Goal: Transaction & Acquisition: Download file/media

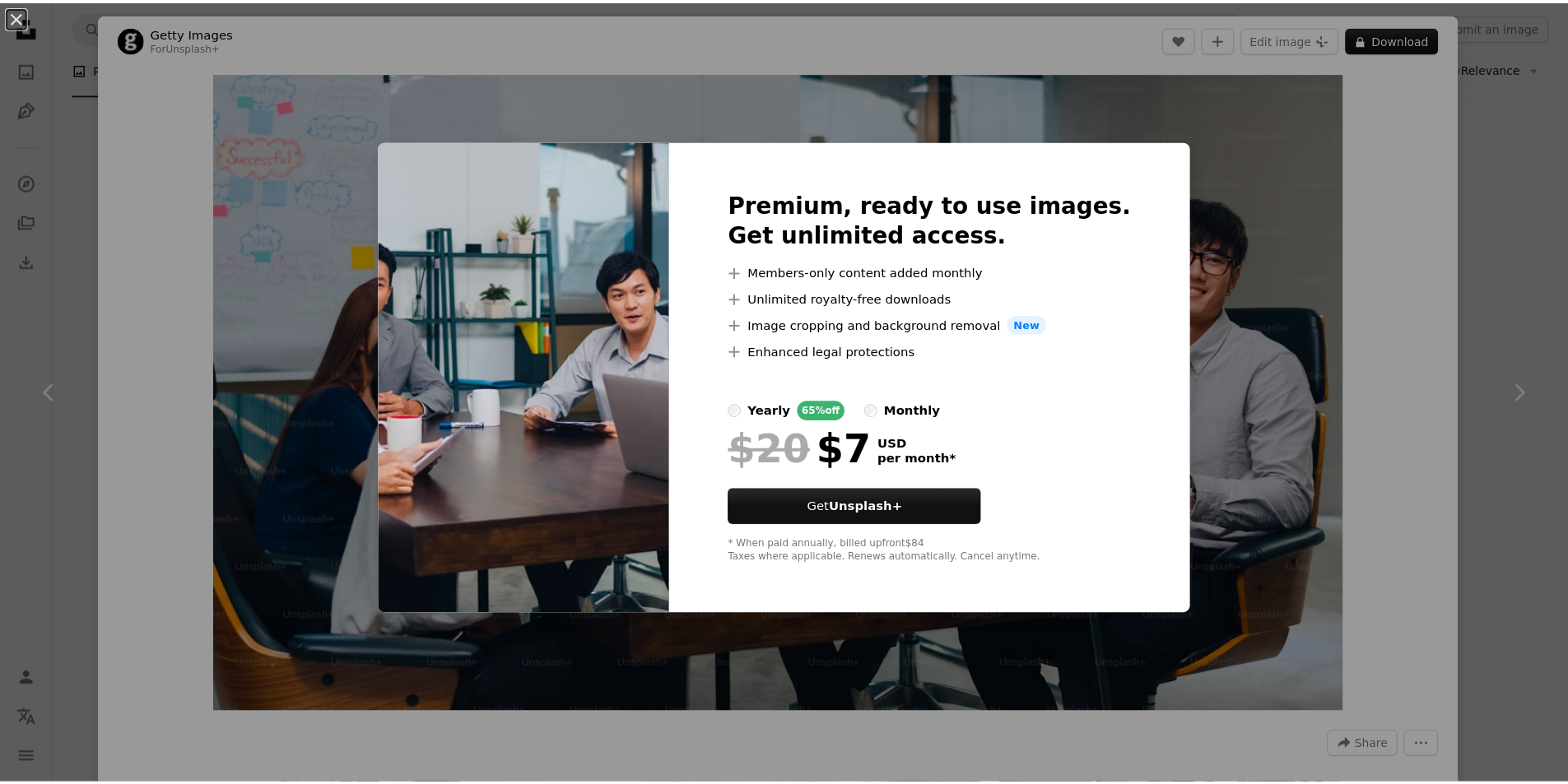
scroll to position [12586, 0]
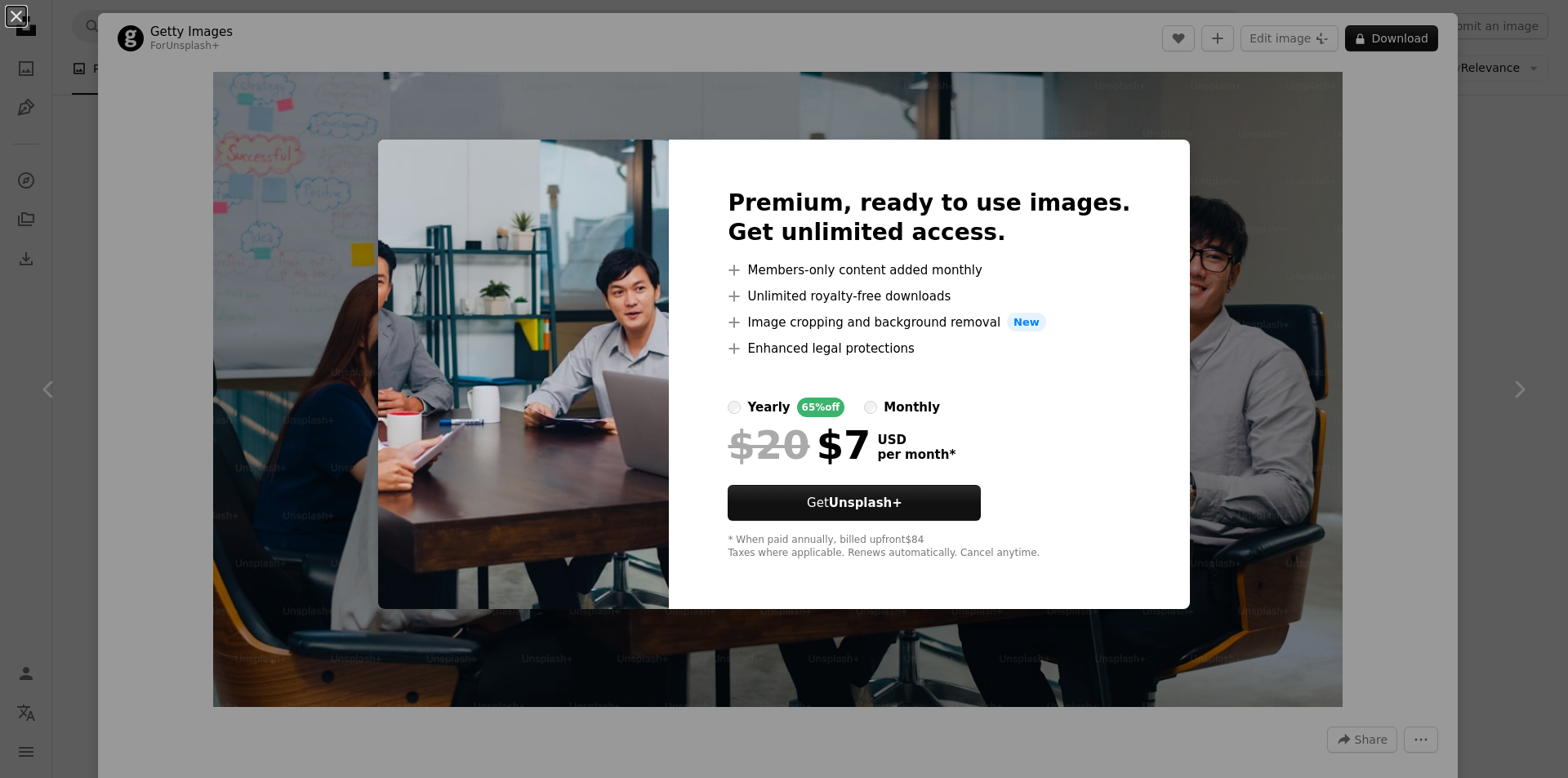
click at [1302, 323] on div "An X shape Premium, ready to use images. Get unlimited access. A plus sign Memb…" at bounding box center [784, 389] width 1568 height 778
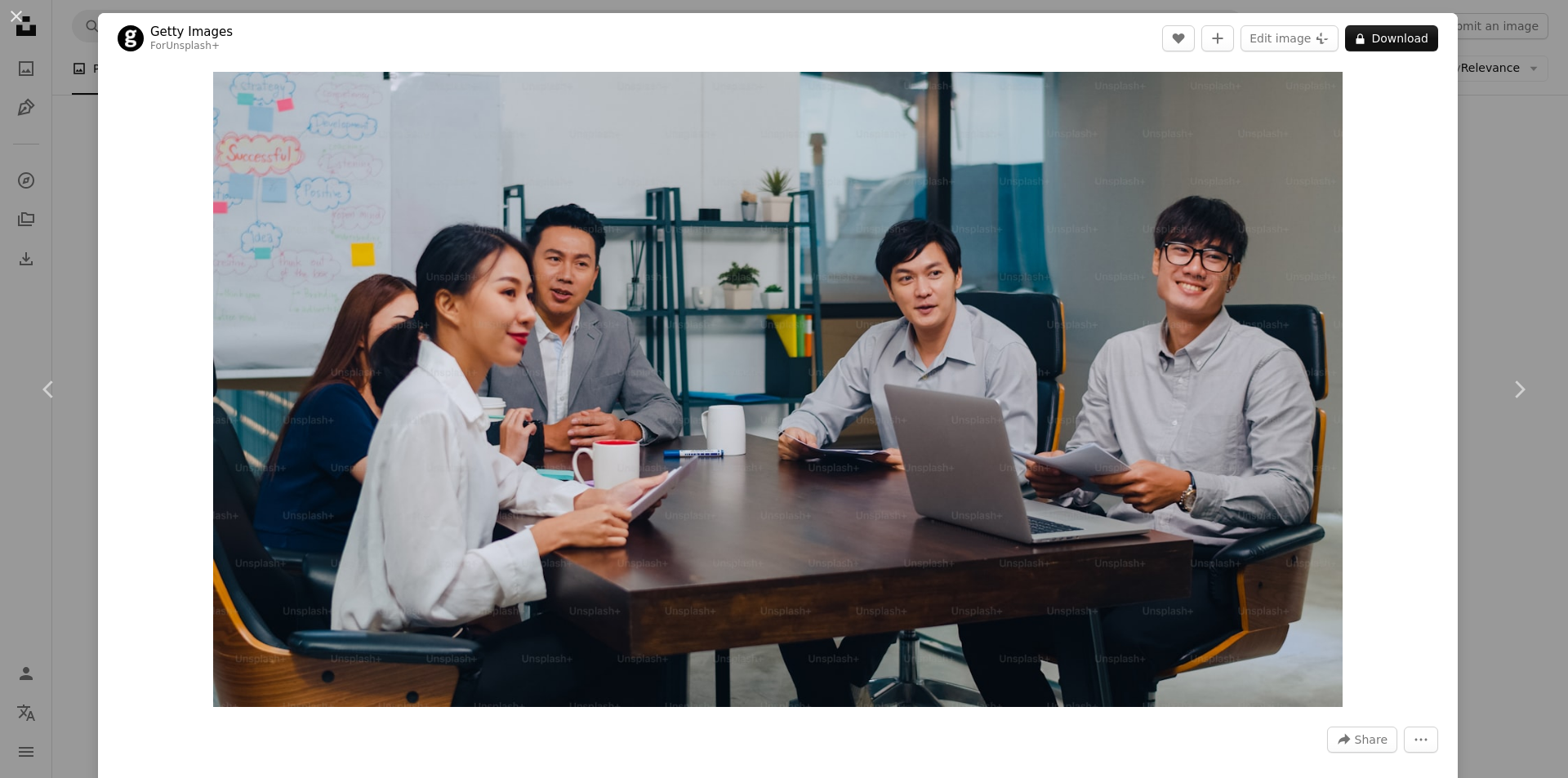
click at [1496, 224] on div "An X shape Chevron left Chevron right Getty Images For Unsplash+ A heart A plus…" at bounding box center [784, 389] width 1568 height 778
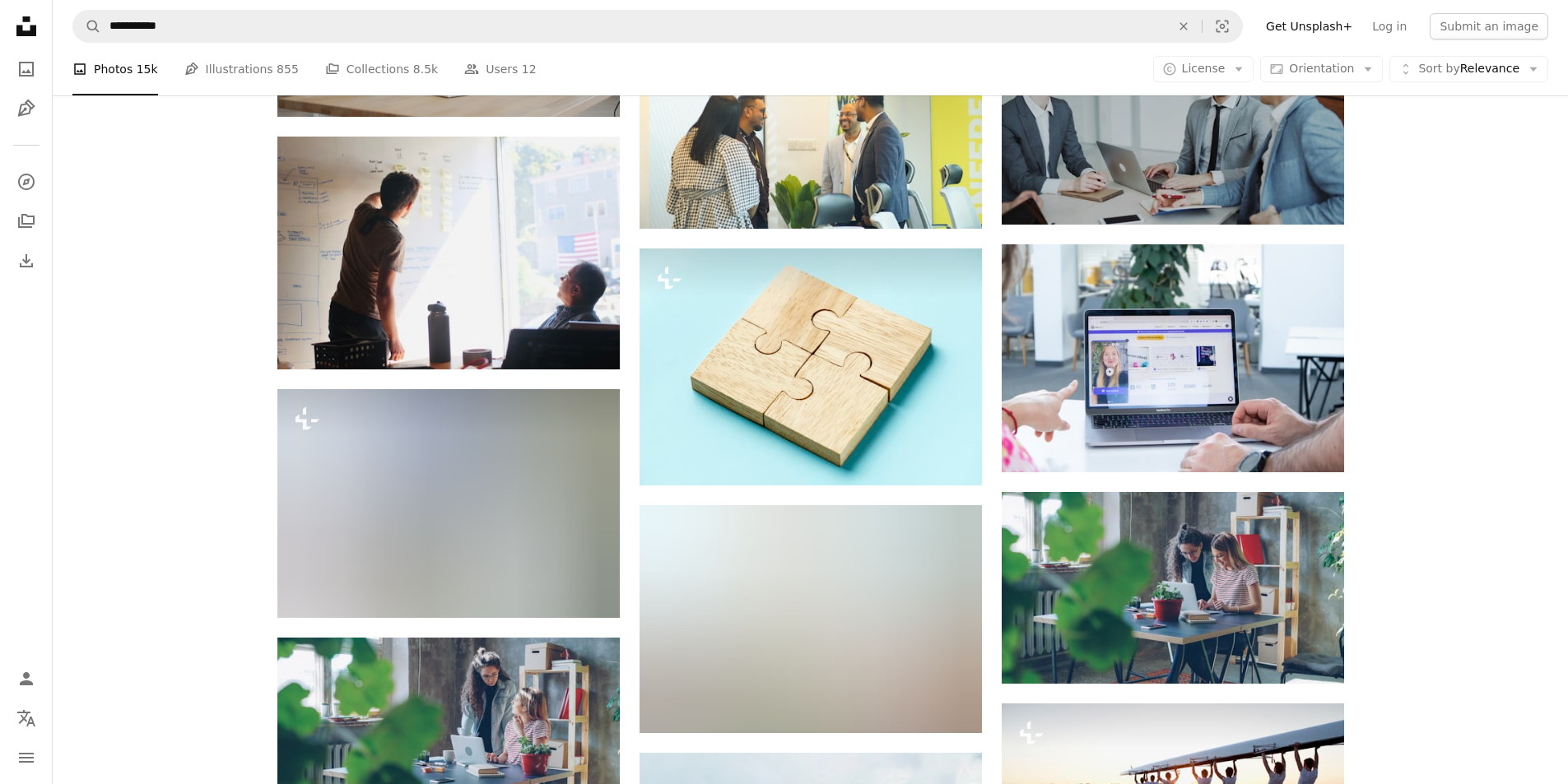
scroll to position [17603, 0]
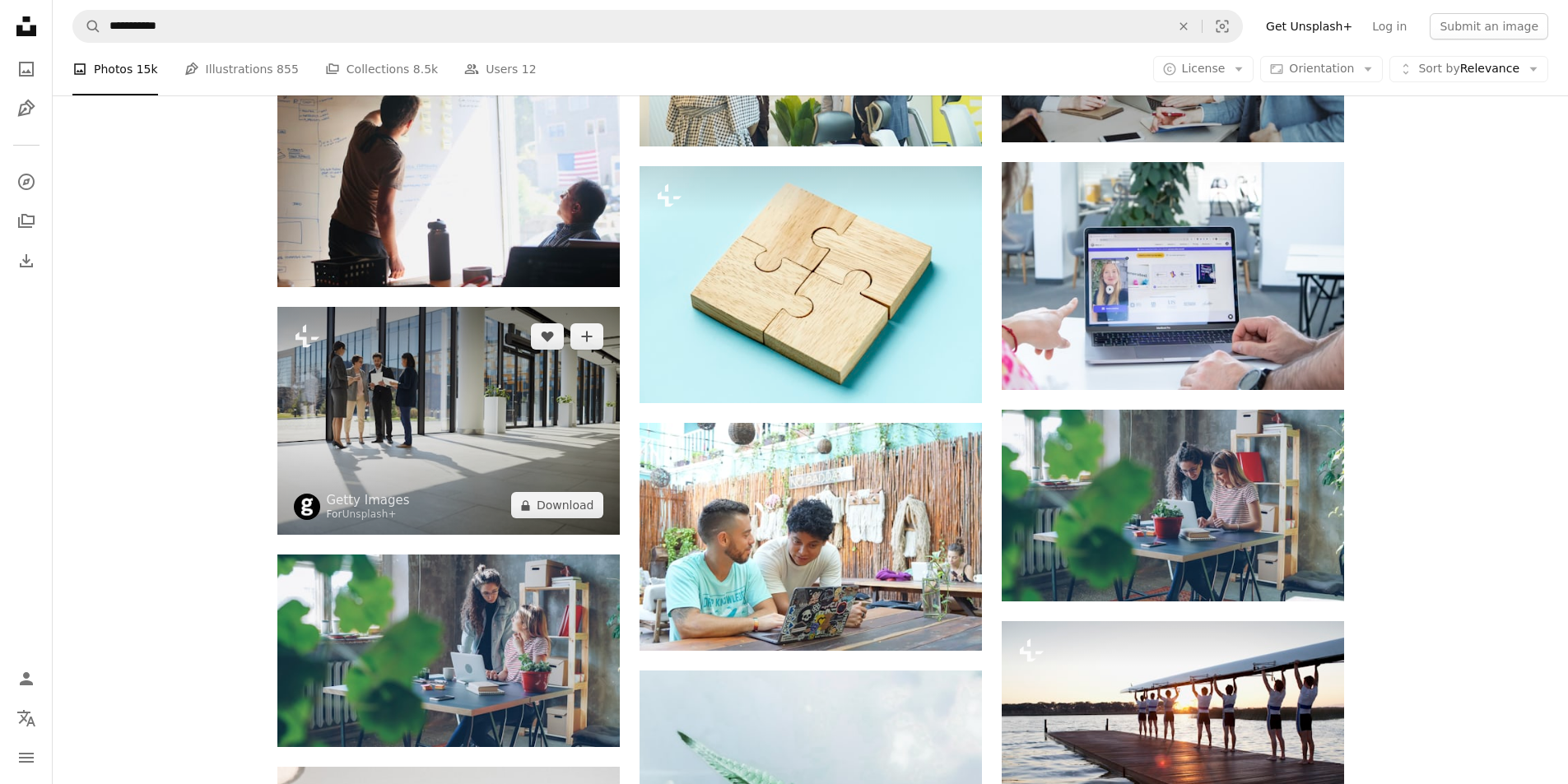
click at [495, 447] on img at bounding box center [449, 421] width 342 height 227
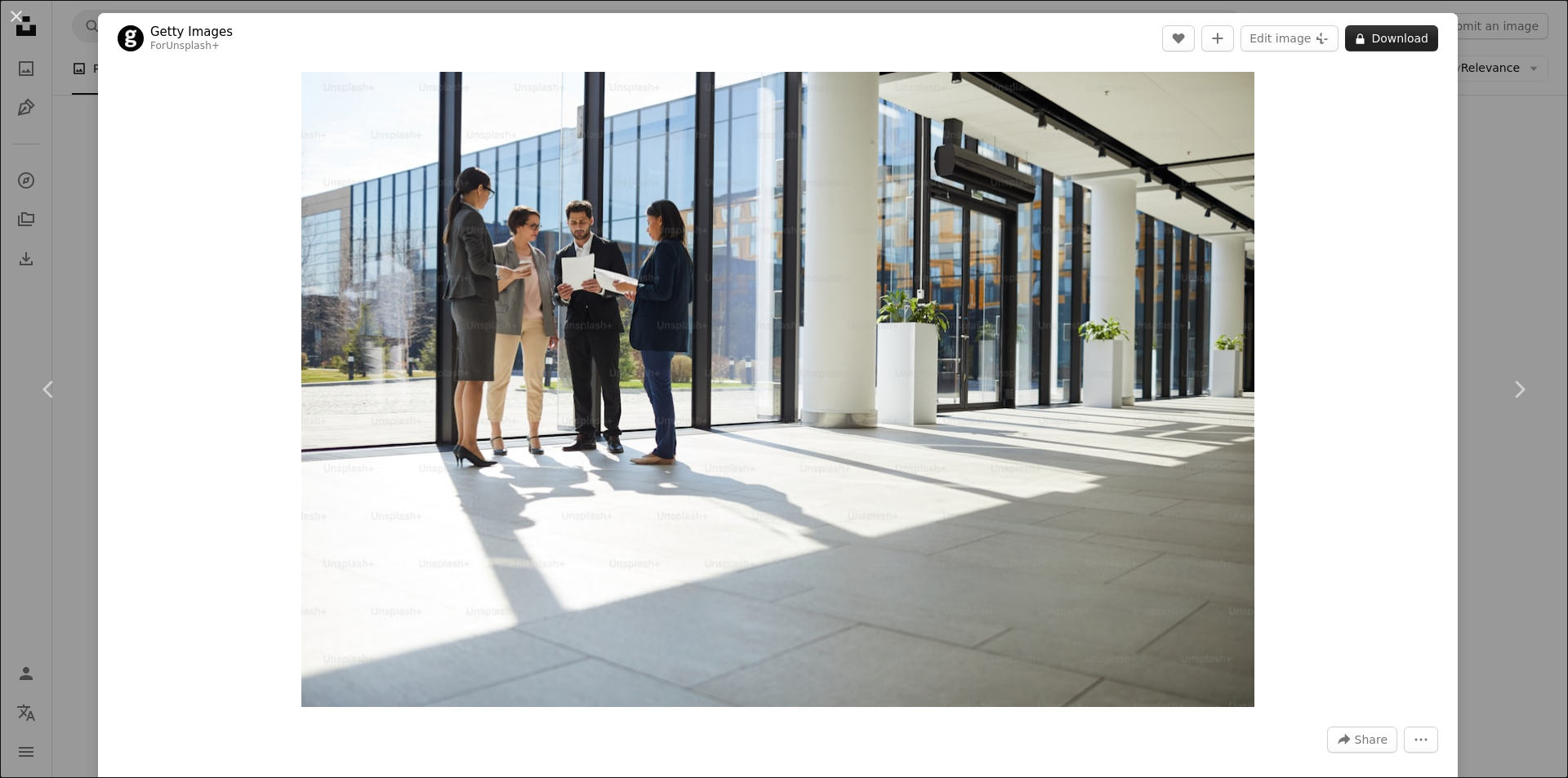
click at [1361, 40] on button "A lock Download" at bounding box center [1391, 39] width 93 height 26
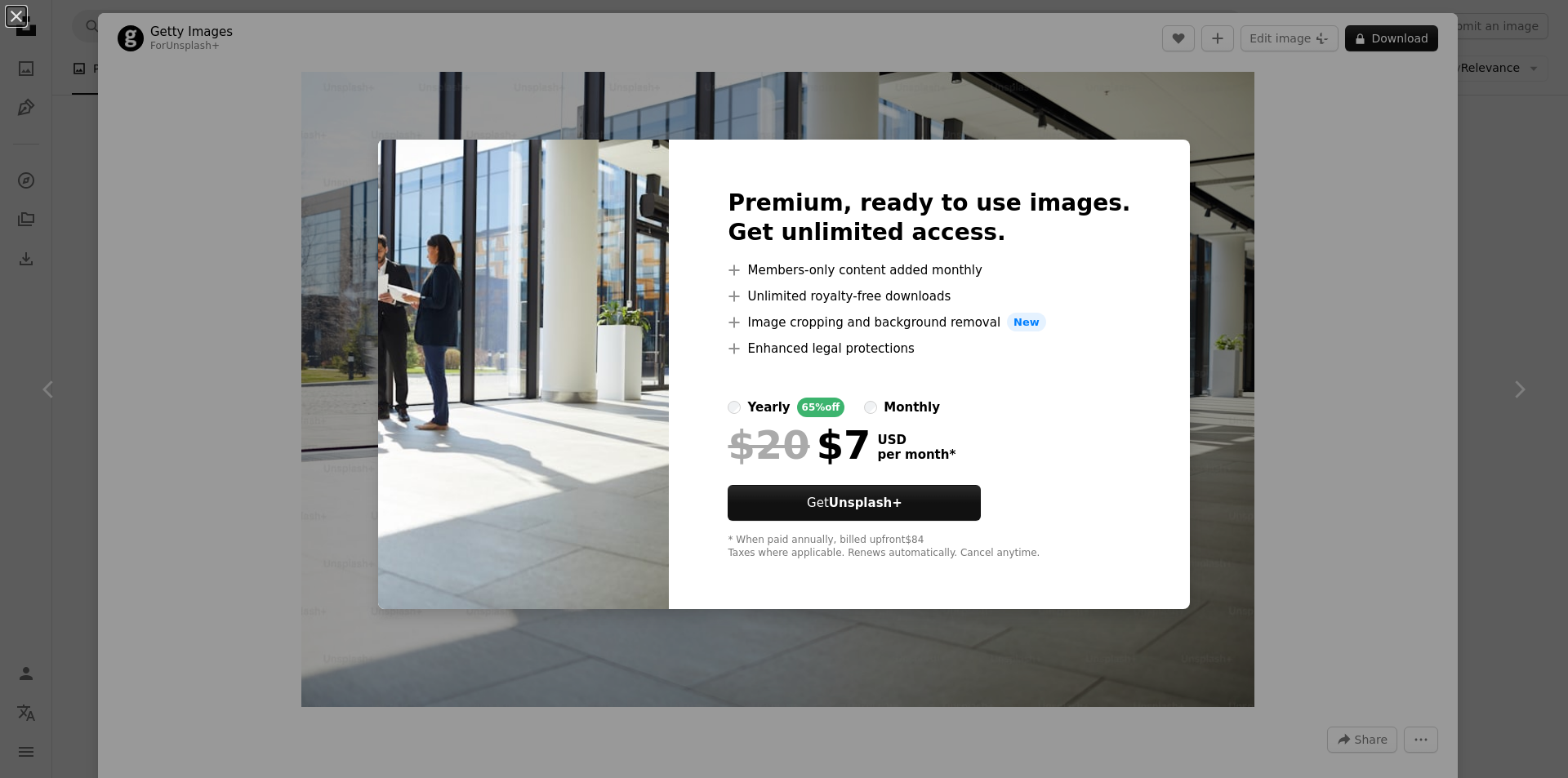
click at [1259, 143] on div "An X shape Premium, ready to use images. Get unlimited access. A plus sign Memb…" at bounding box center [784, 389] width 1568 height 778
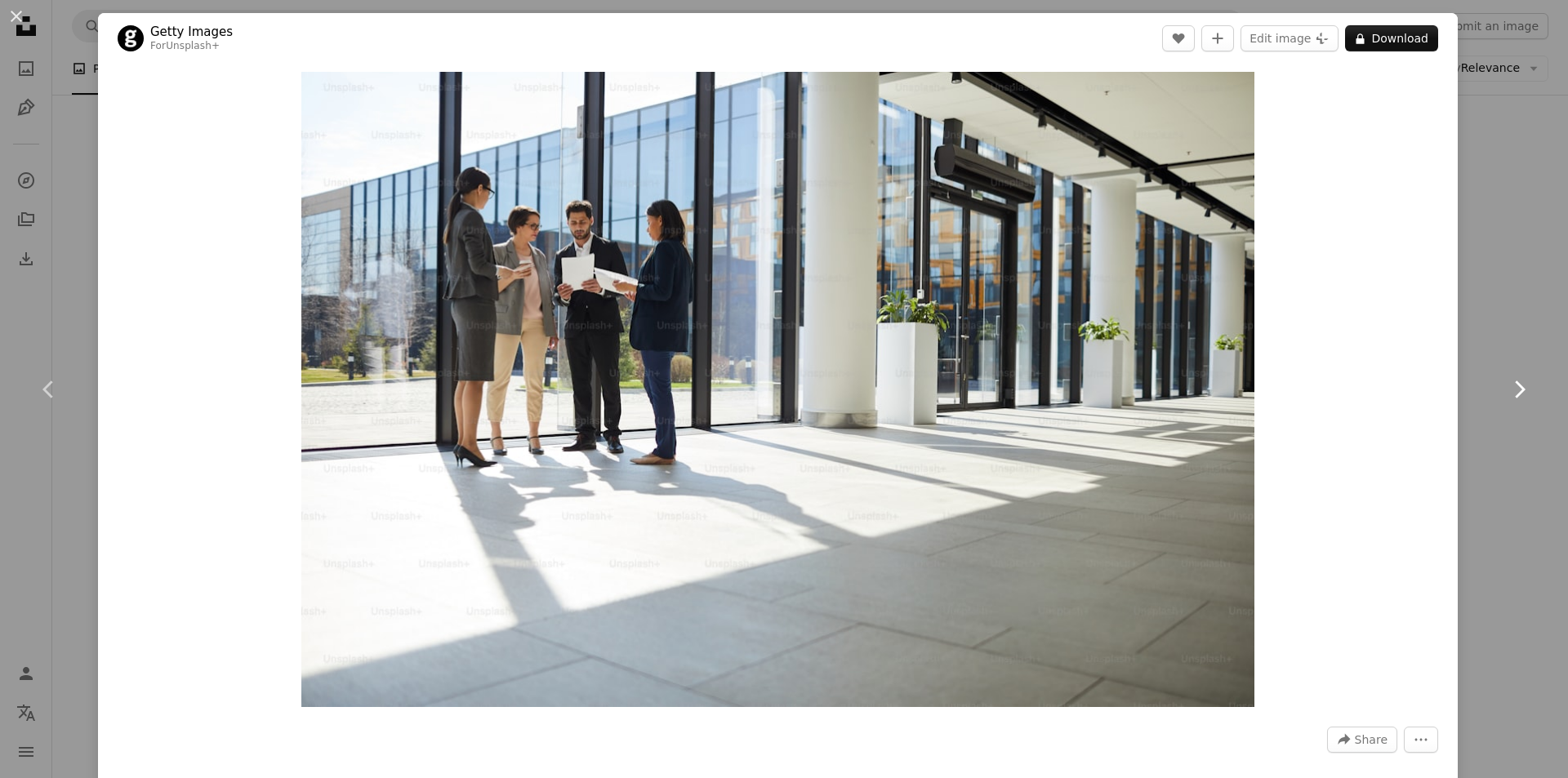
click at [1495, 449] on link "Chevron right" at bounding box center [1519, 389] width 98 height 157
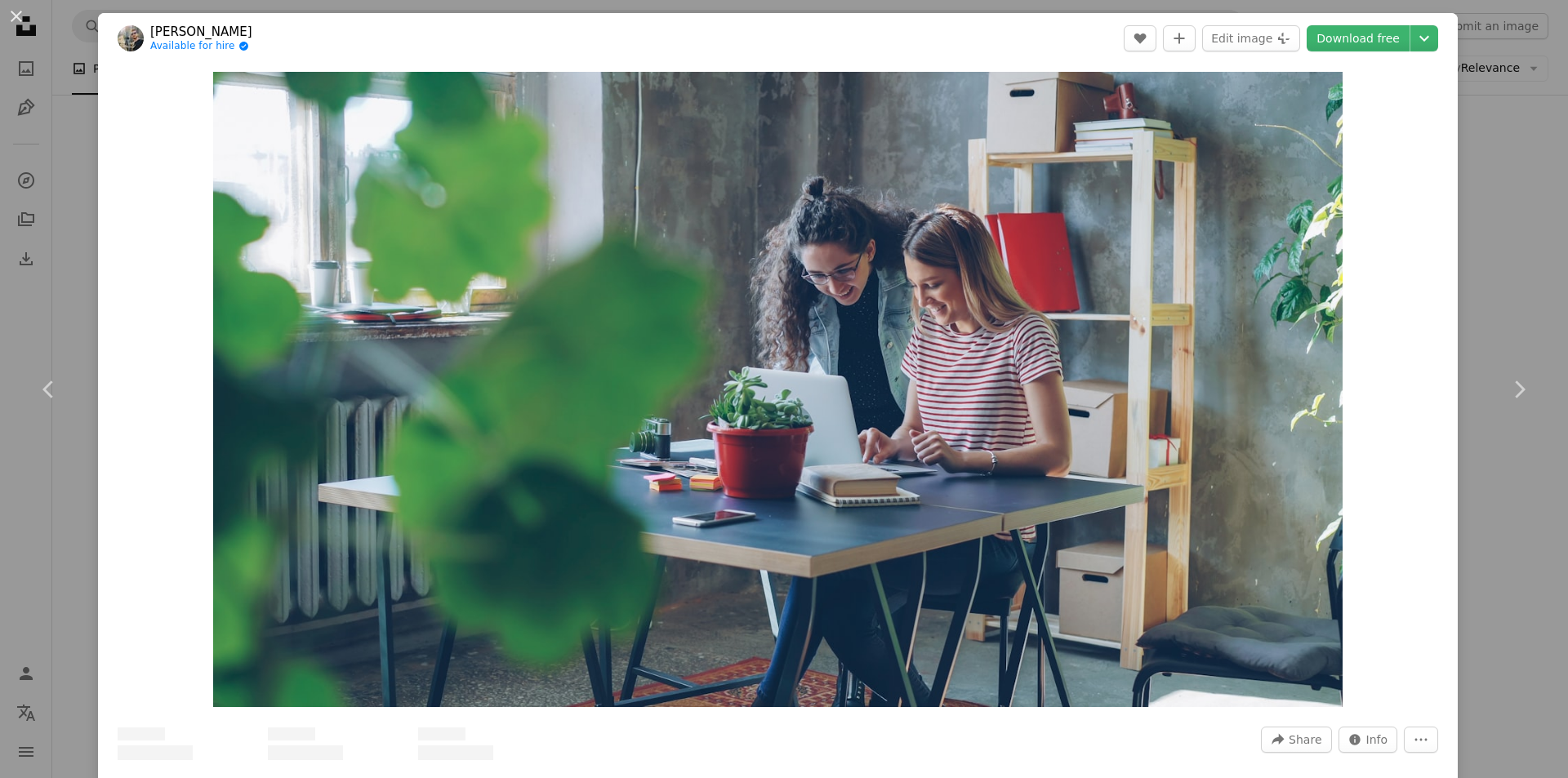
click at [1470, 159] on div "An X shape Chevron left Chevron right [PERSON_NAME] Available for hire A checkm…" at bounding box center [784, 389] width 1568 height 778
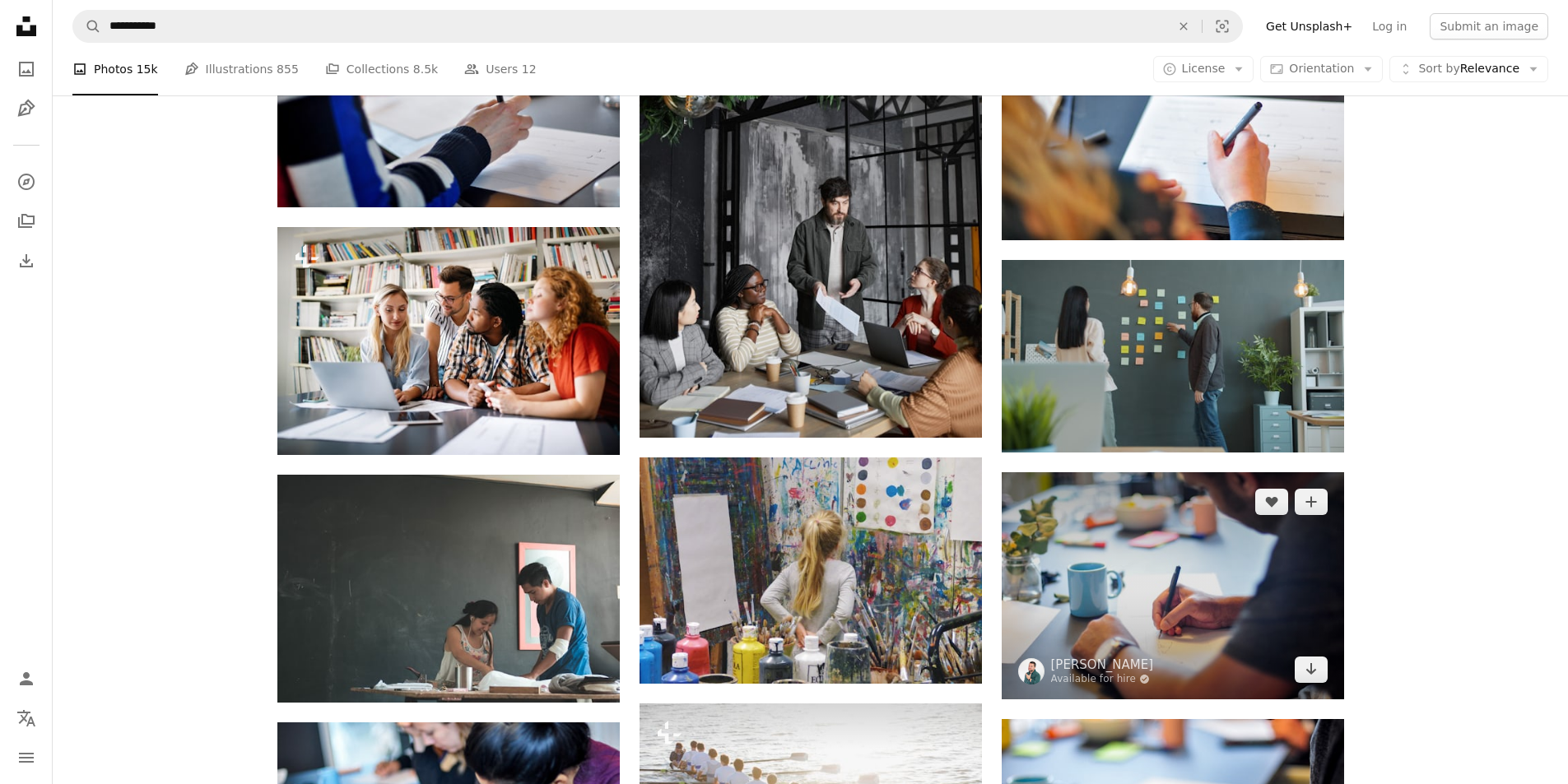
scroll to position [20400, 0]
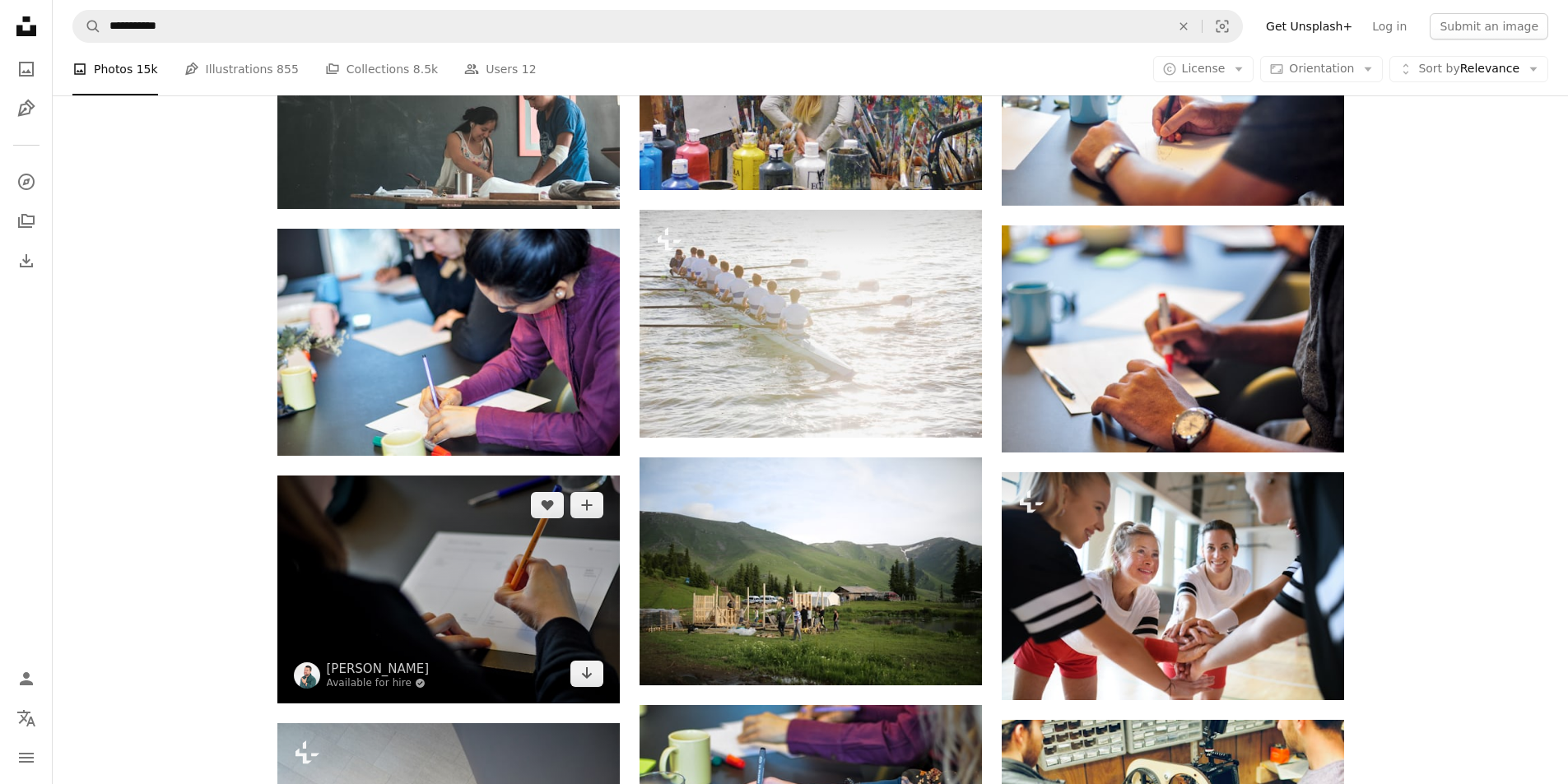
click at [466, 580] on img at bounding box center [449, 589] width 342 height 227
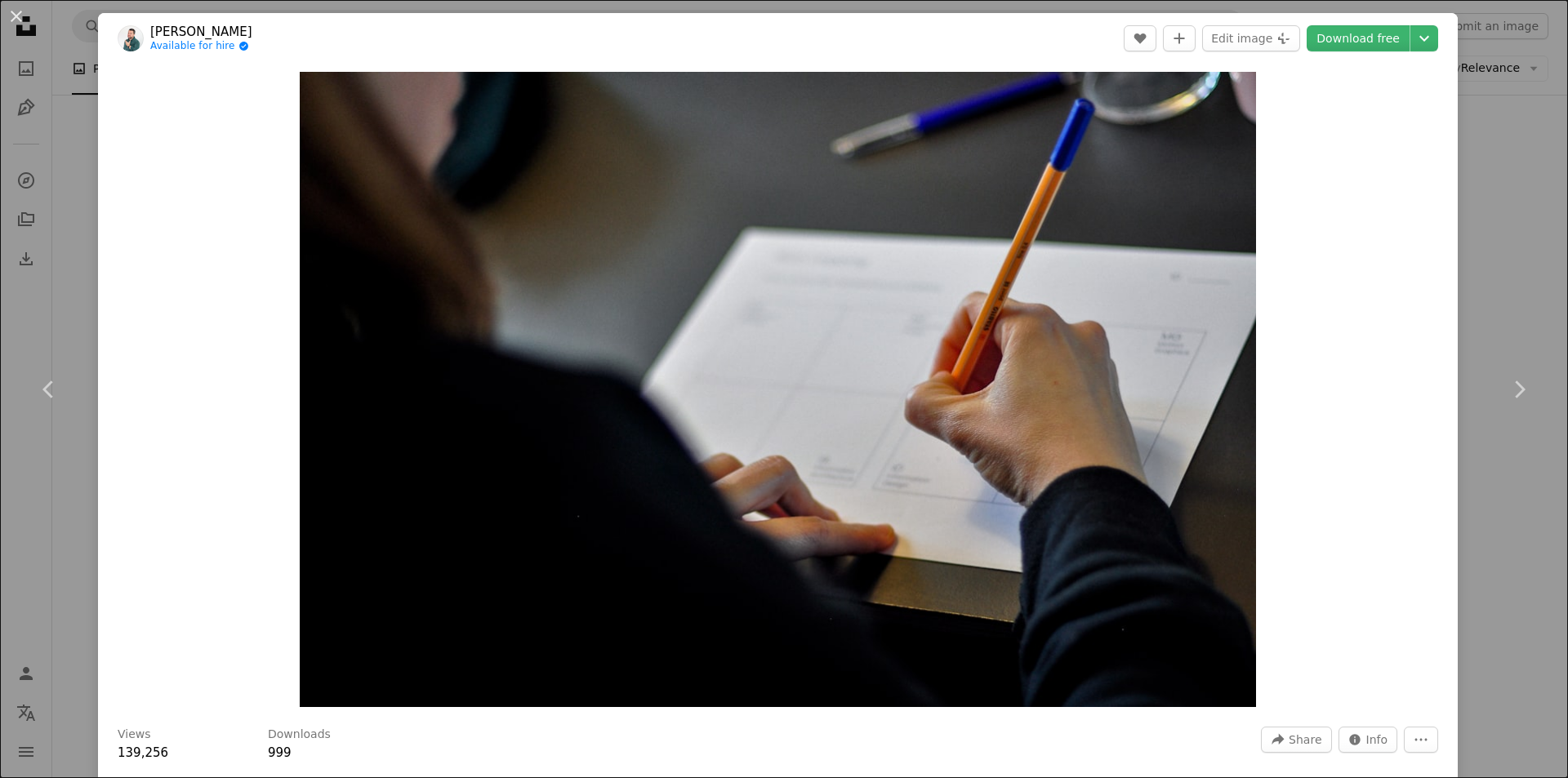
click at [1518, 281] on div "An X shape Chevron left Chevron right [PERSON_NAME] Available for hire A checkm…" at bounding box center [784, 389] width 1568 height 778
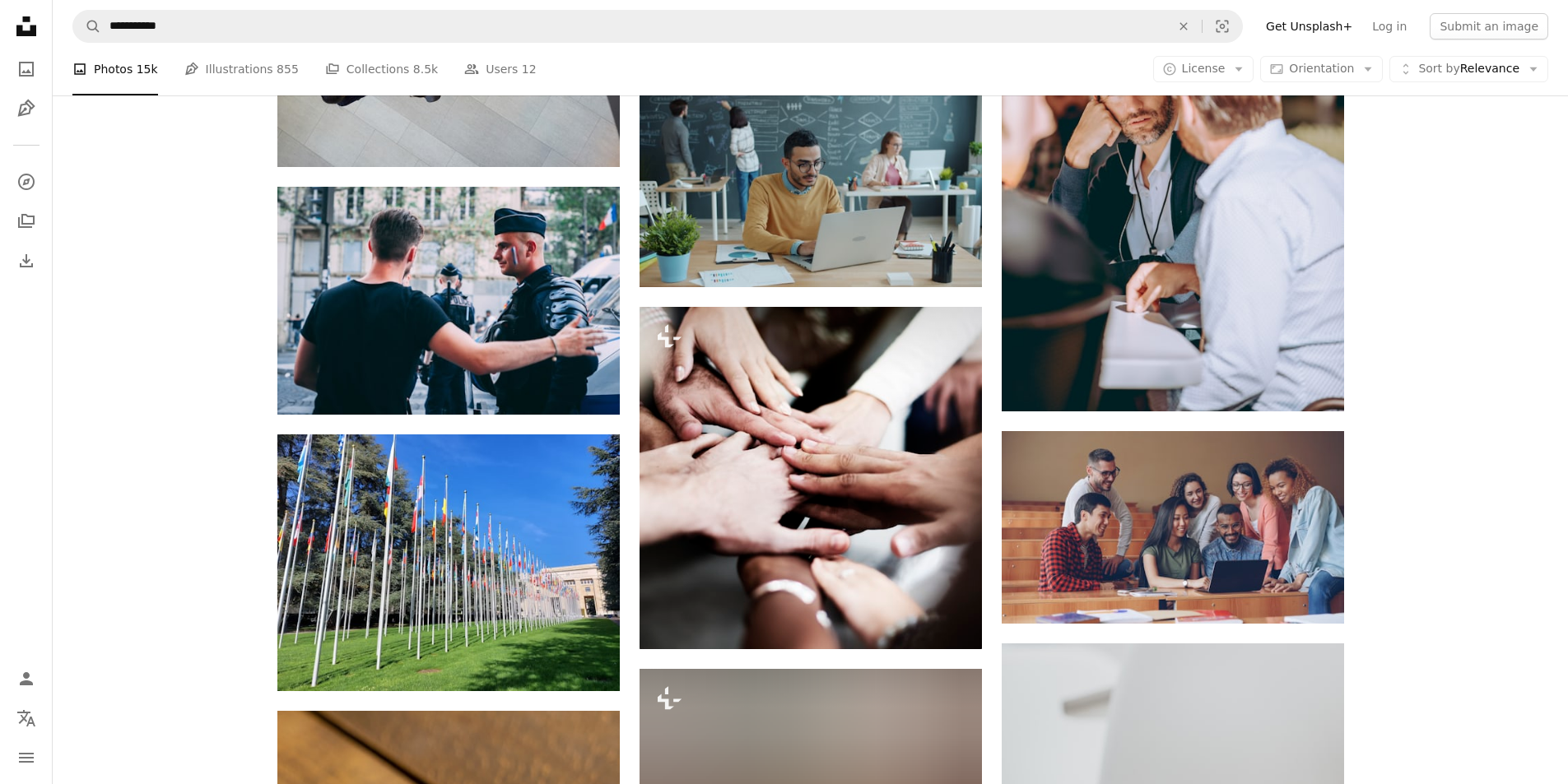
scroll to position [21881, 0]
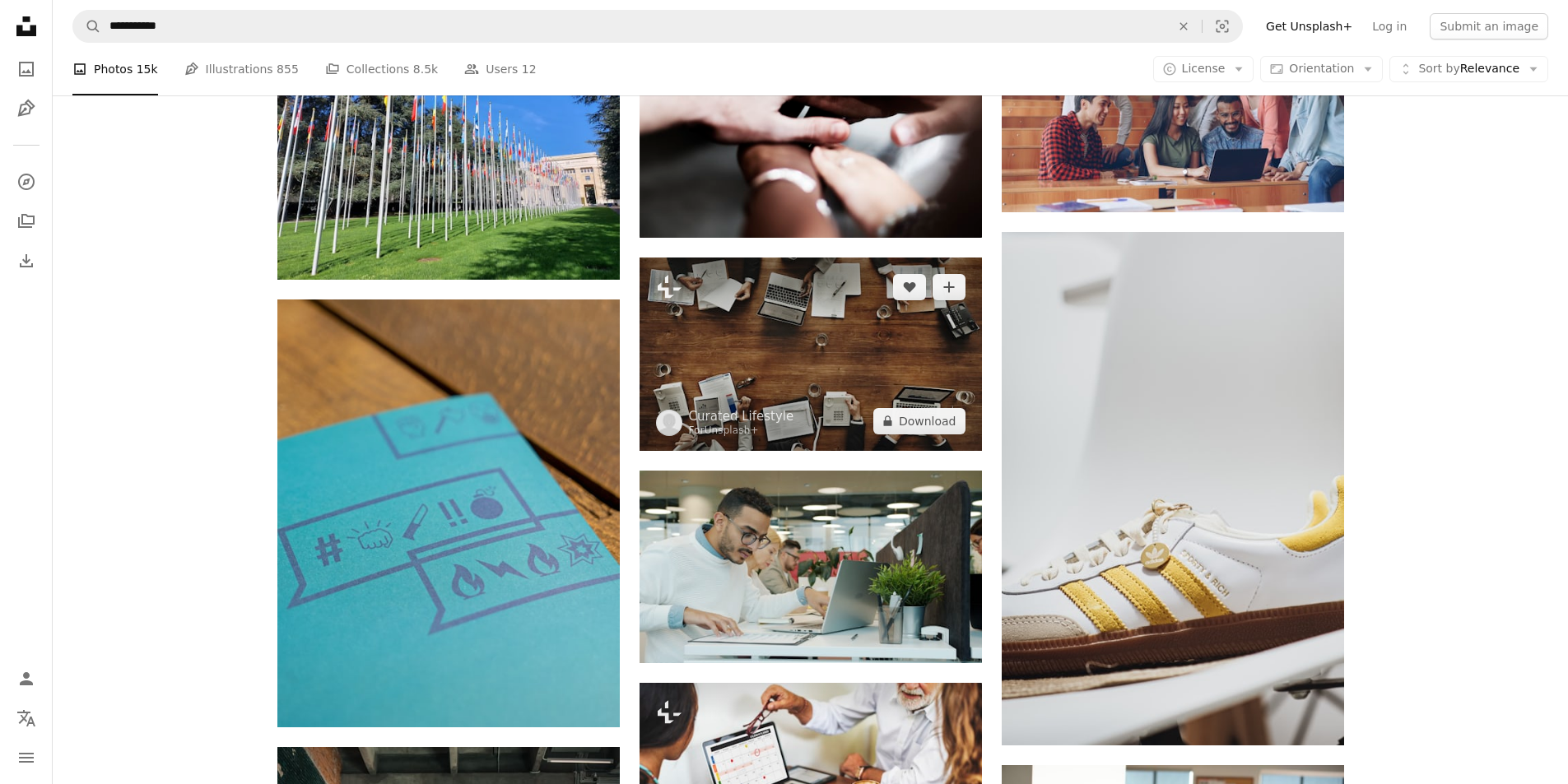
click at [887, 345] on img at bounding box center [810, 353] width 342 height 193
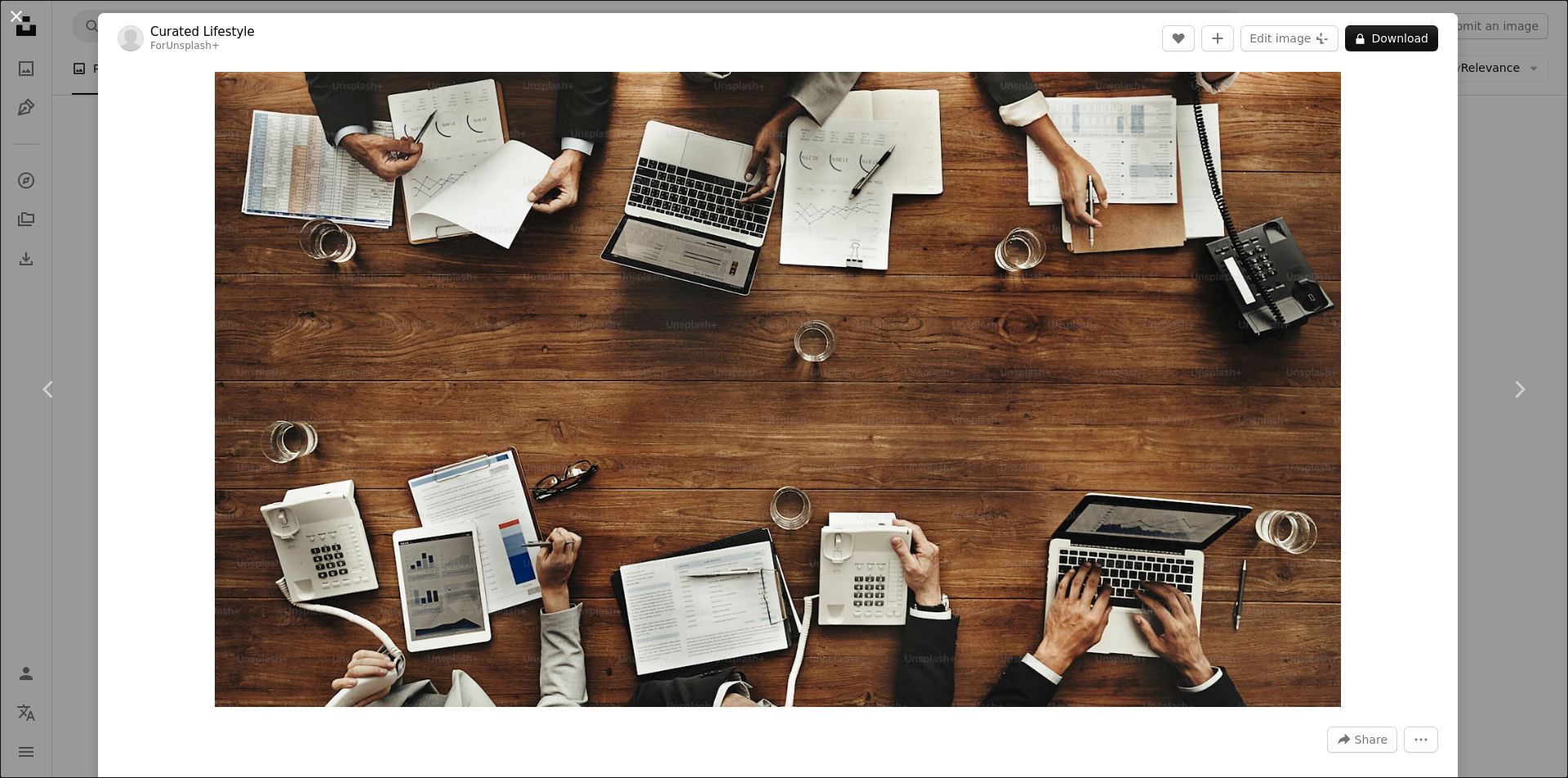
click at [10, 9] on button "An X shape" at bounding box center [16, 16] width 19 height 19
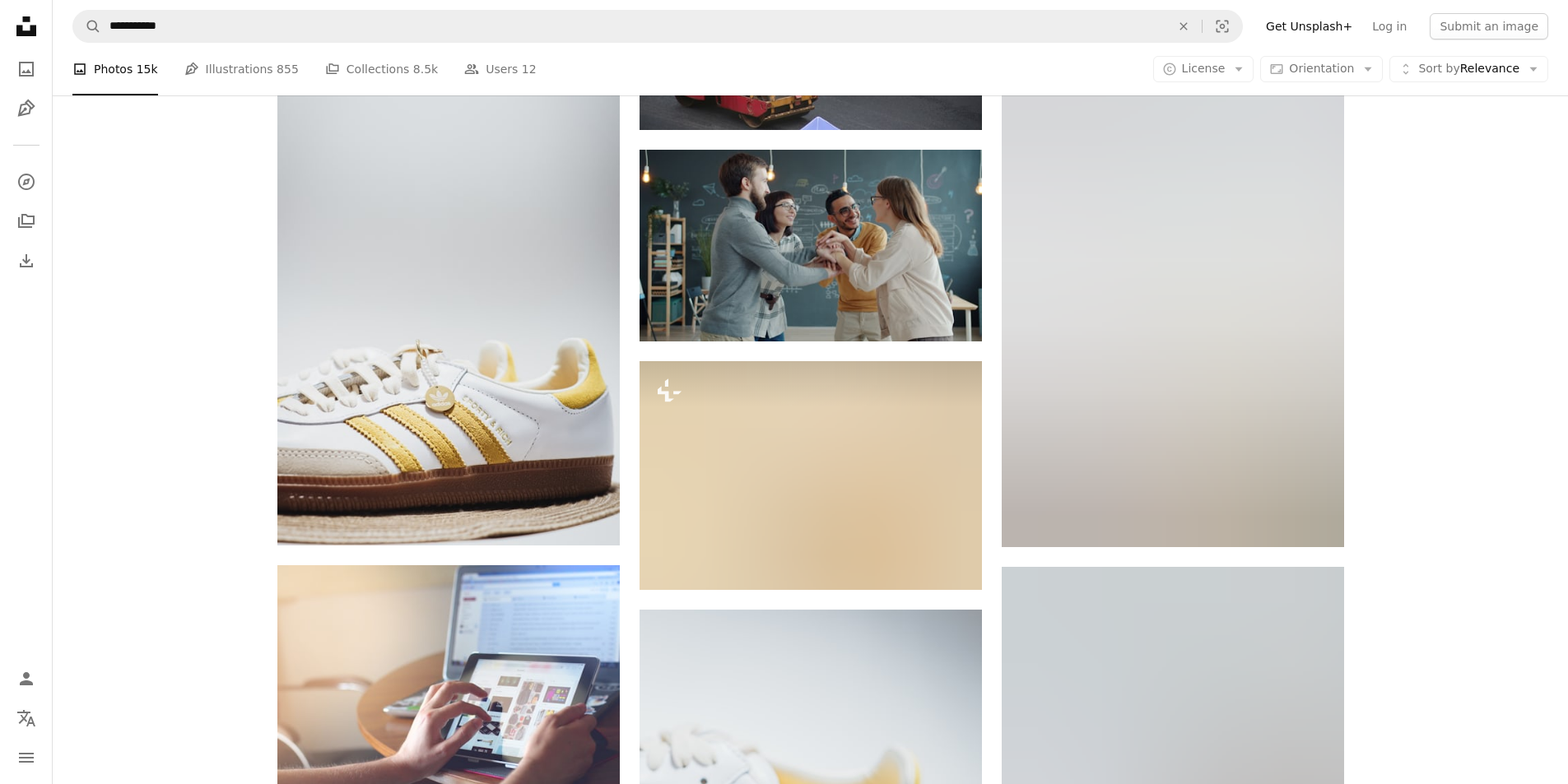
scroll to position [26322, 0]
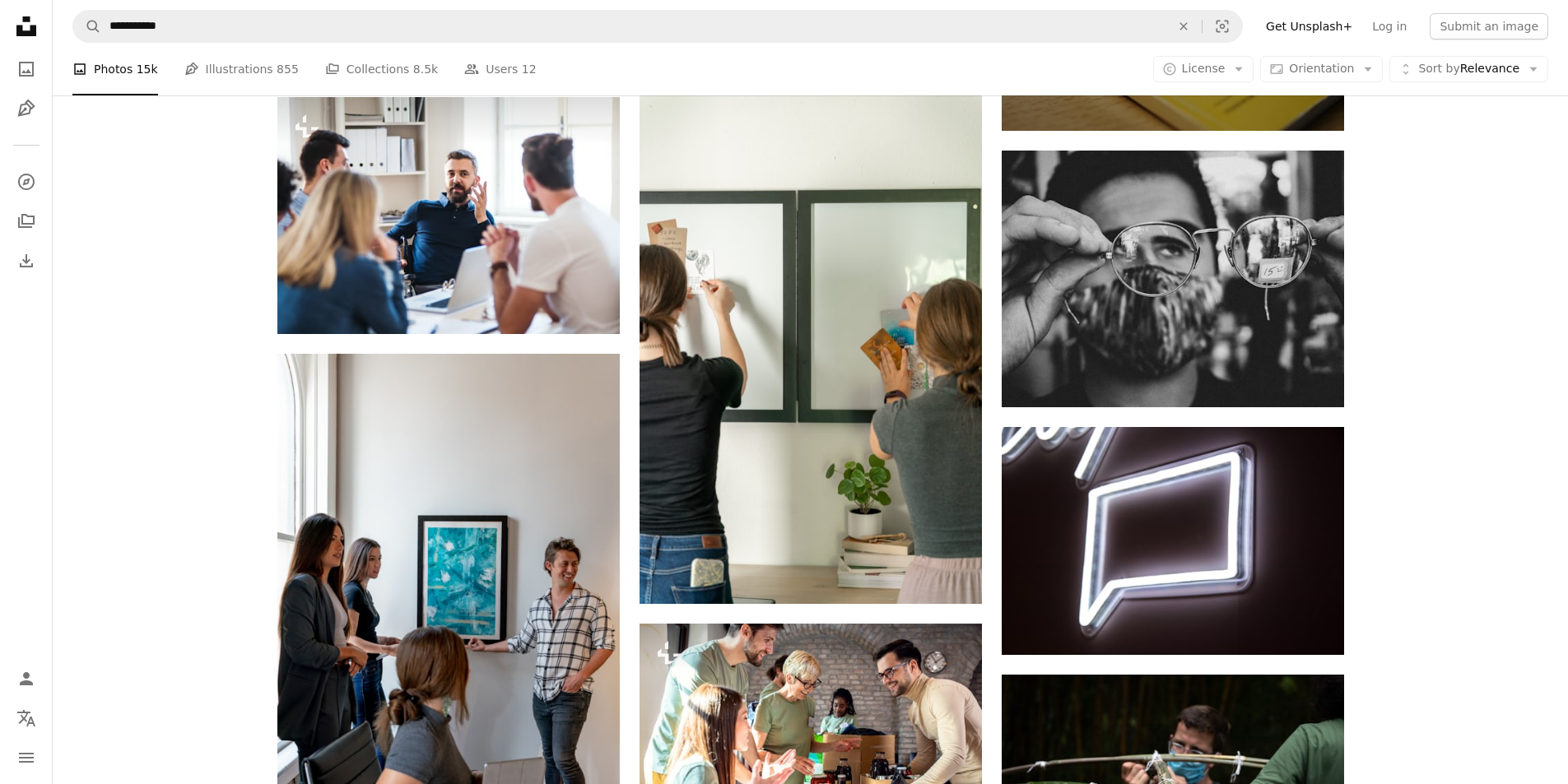
drag, startPoint x: 1446, startPoint y: 524, endPoint x: 1410, endPoint y: 235, distance: 291.2
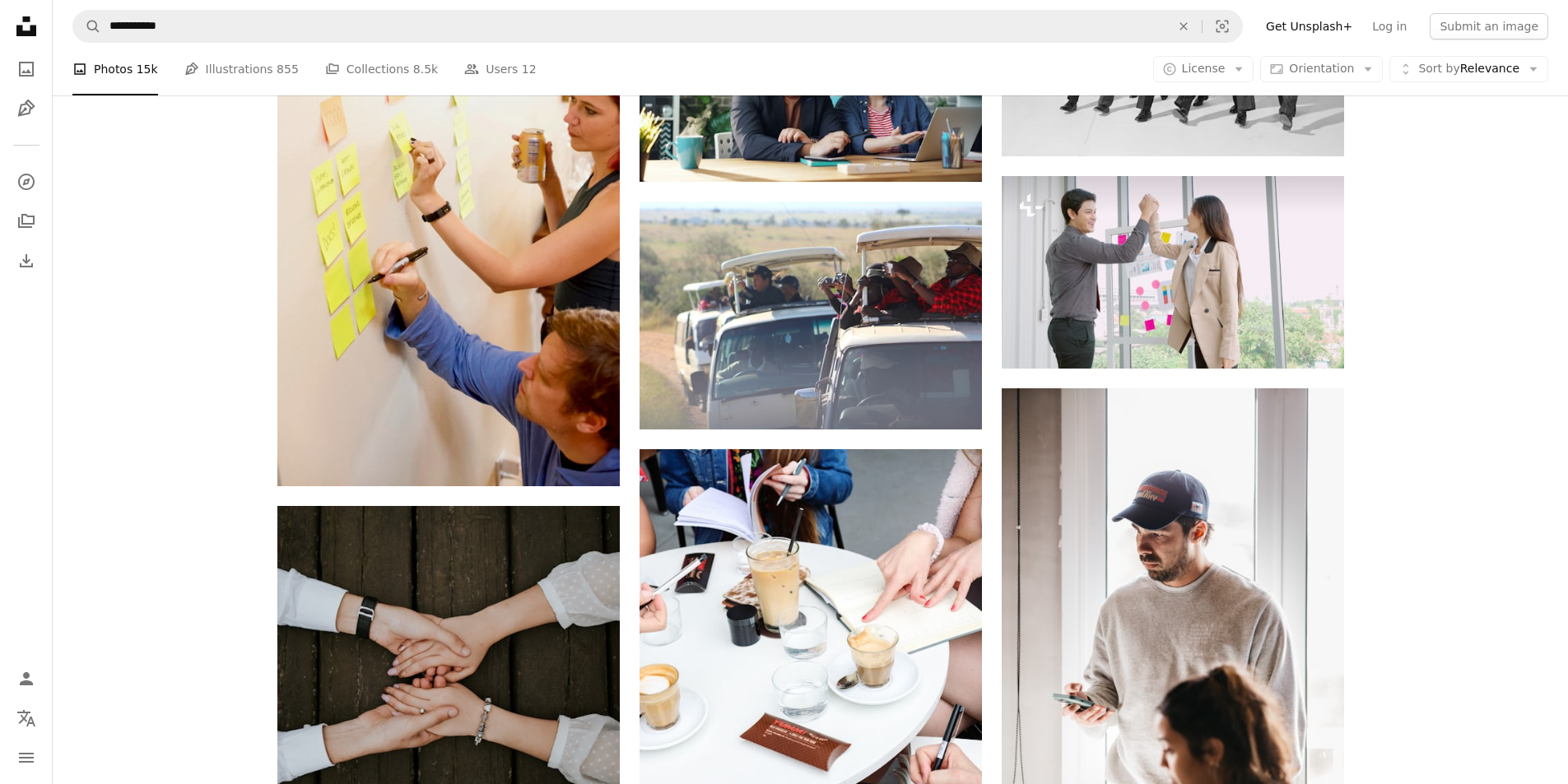
scroll to position [7285, 0]
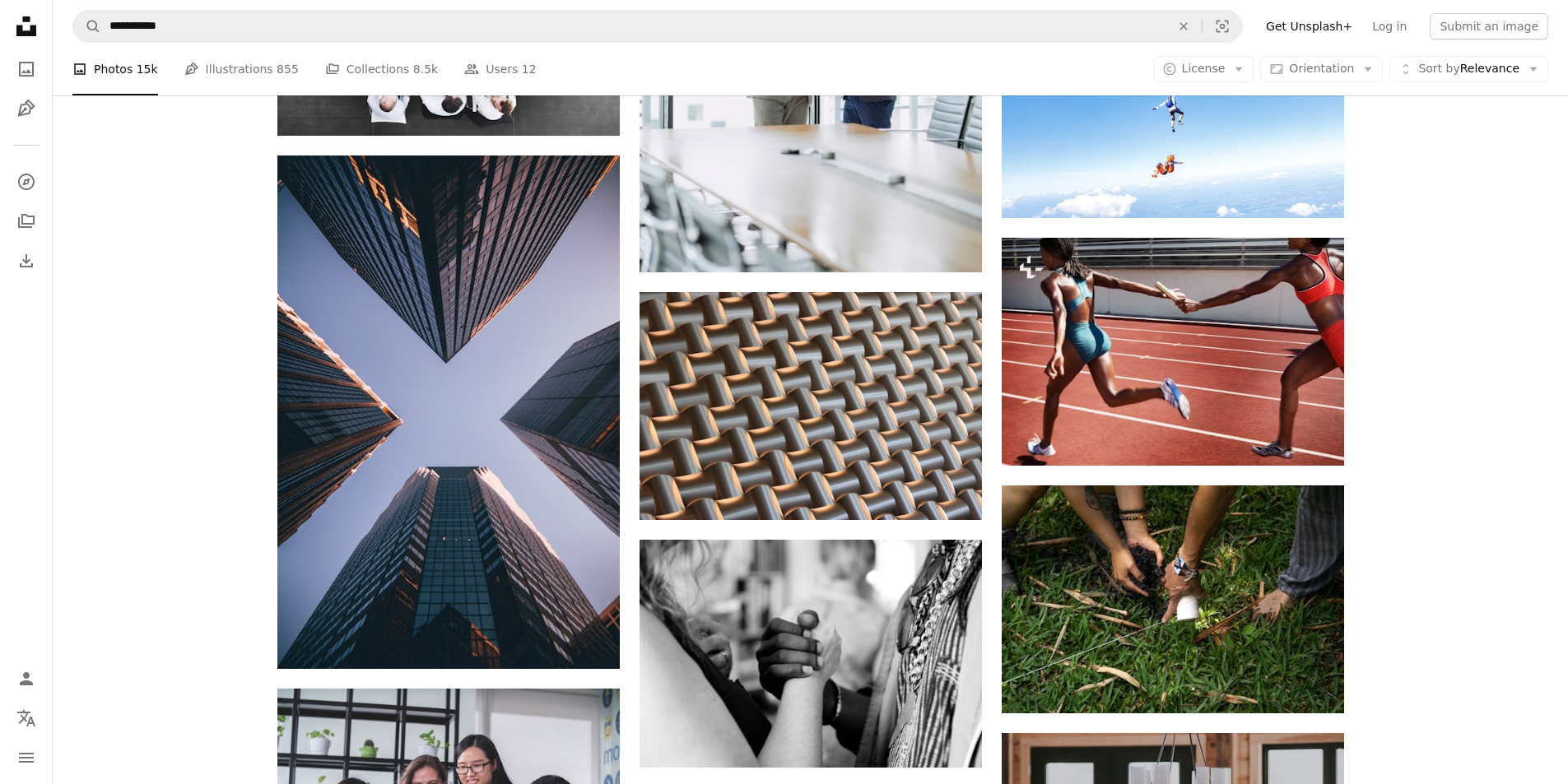
drag, startPoint x: 1483, startPoint y: 414, endPoint x: 1427, endPoint y: 177, distance: 243.5
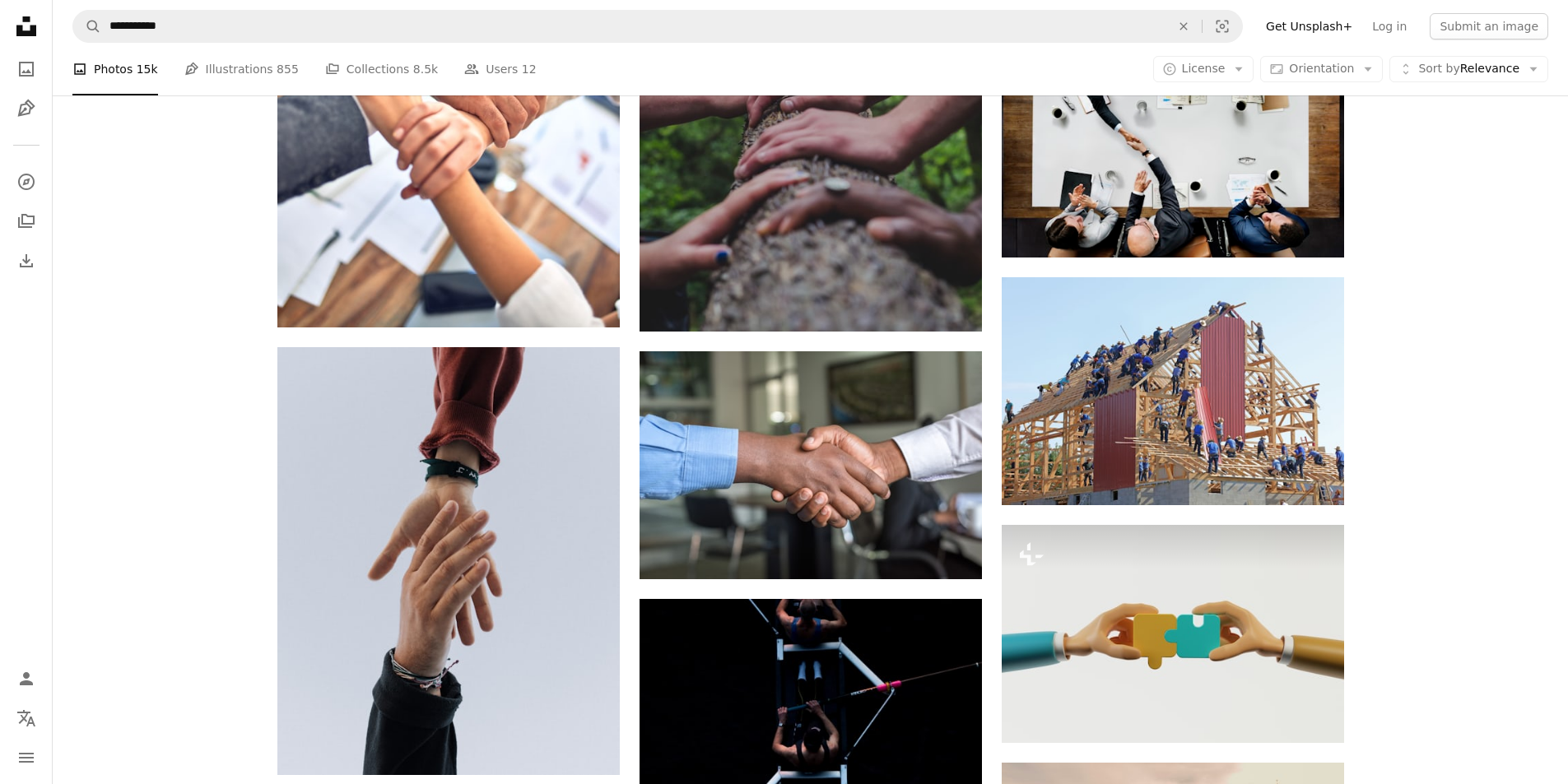
scroll to position [787, 0]
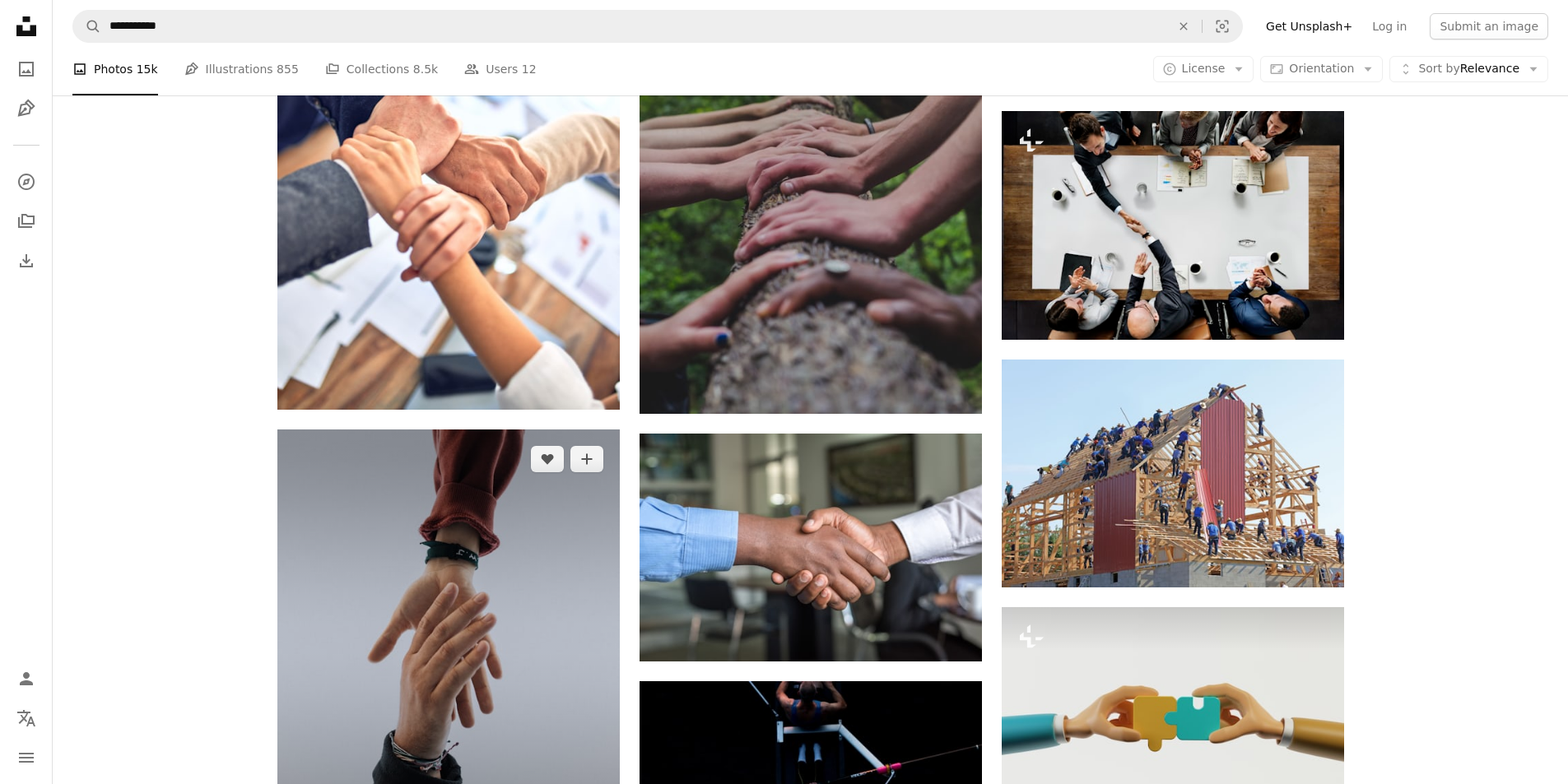
click at [407, 538] on img at bounding box center [449, 643] width 342 height 428
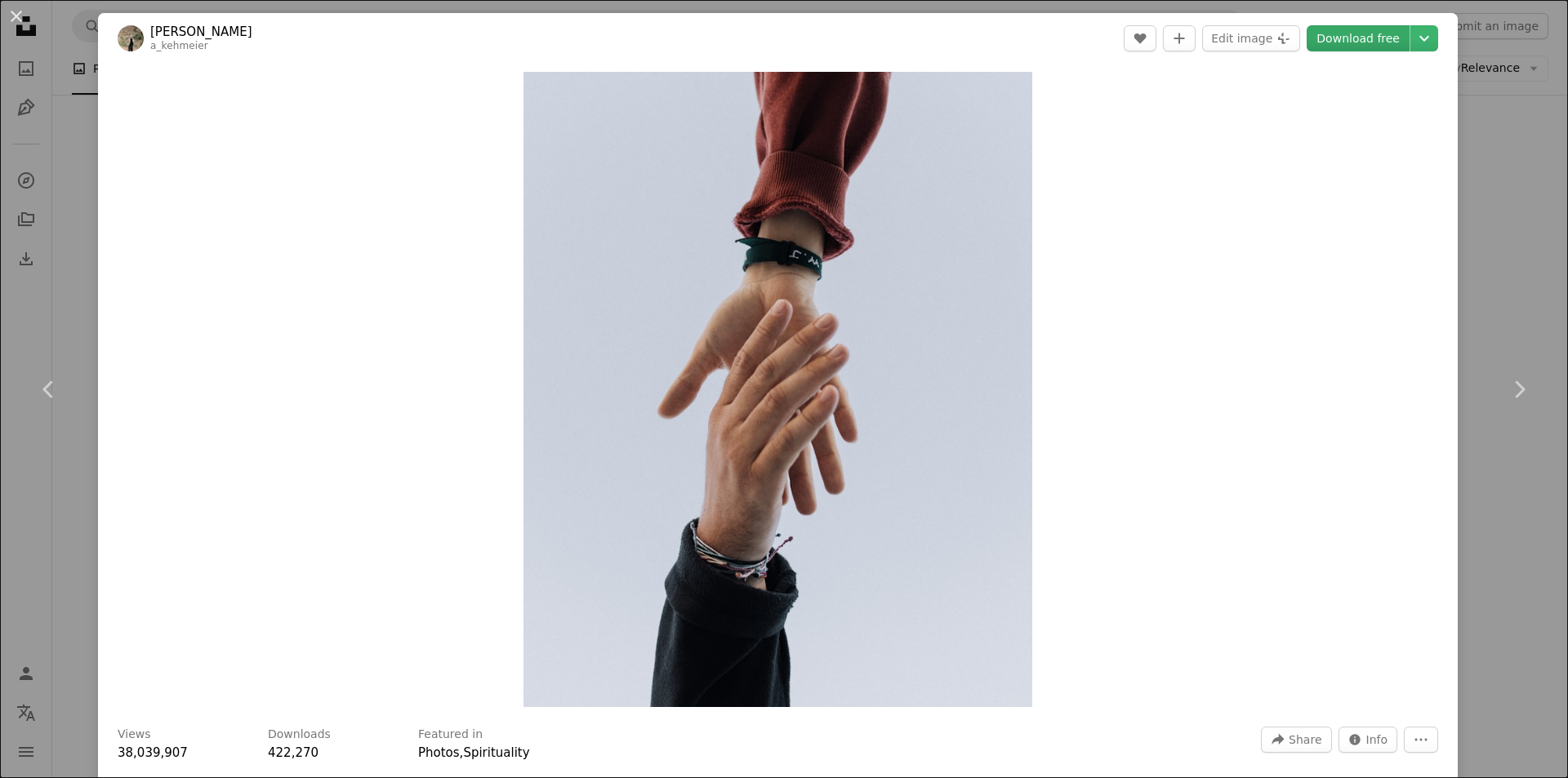
click at [1356, 39] on link "Download free" at bounding box center [1359, 39] width 103 height 26
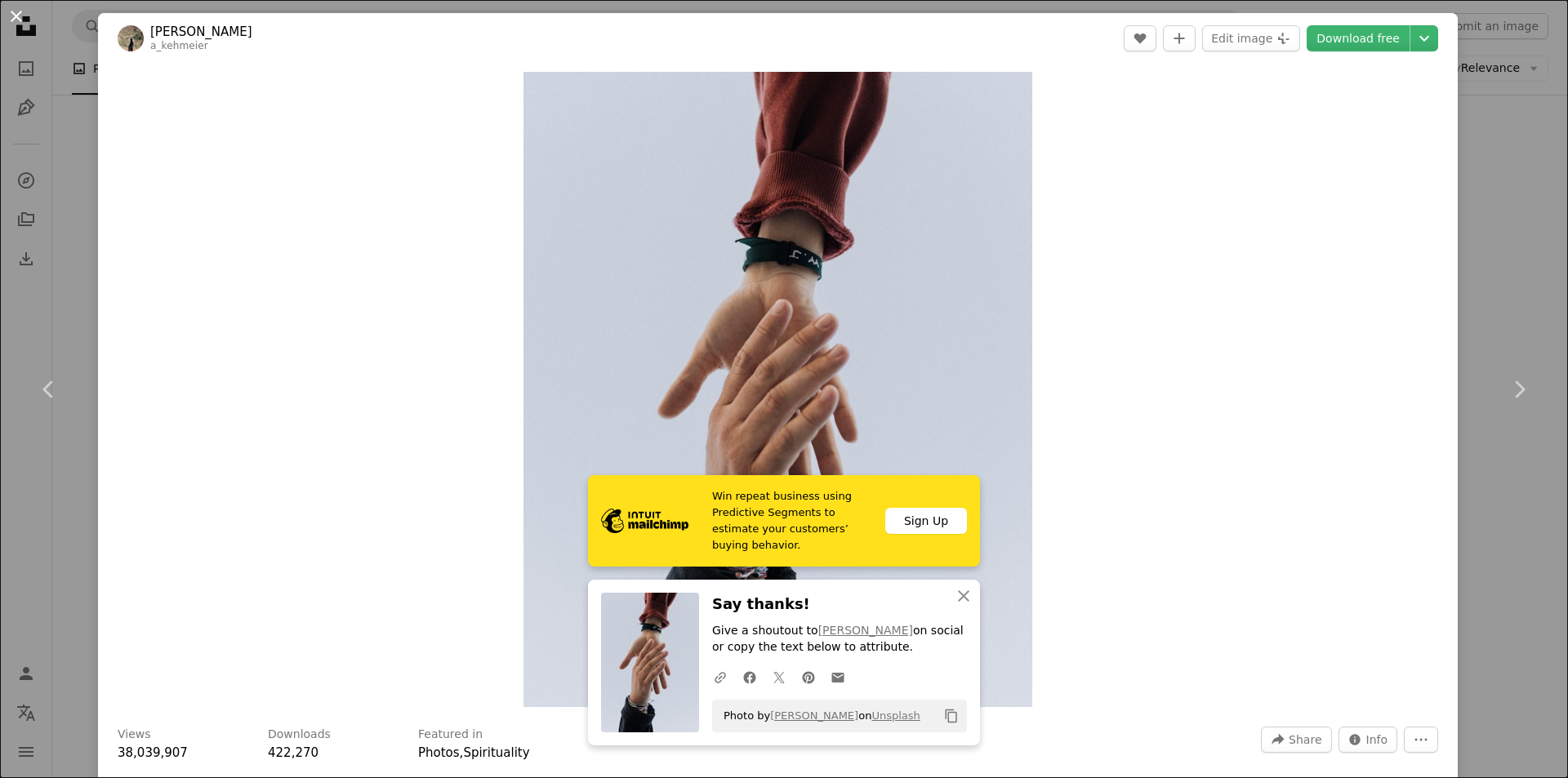
click at [19, 18] on button "An X shape" at bounding box center [16, 16] width 19 height 19
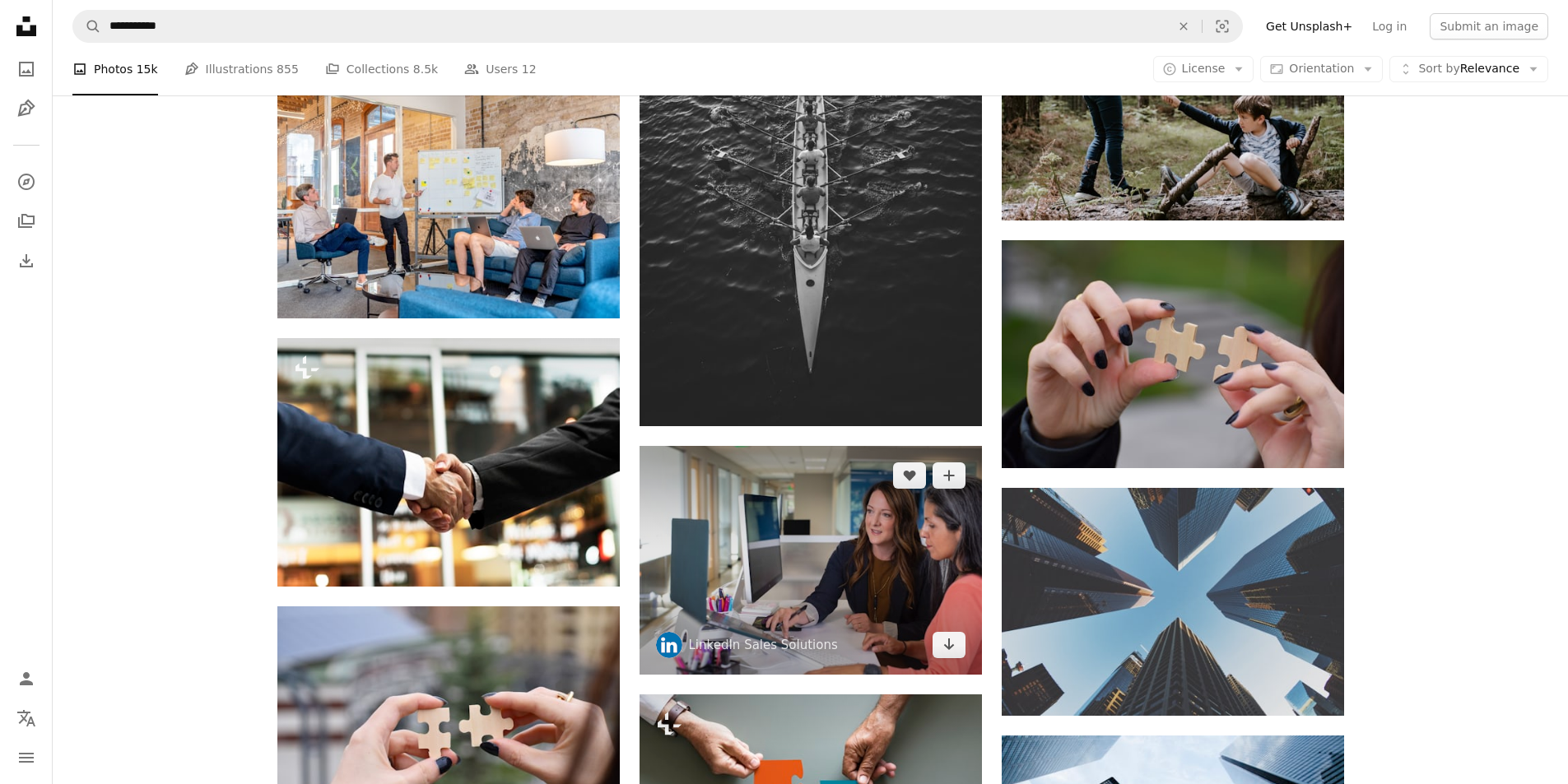
scroll to position [3748, 0]
